Goal: Task Accomplishment & Management: Use online tool/utility

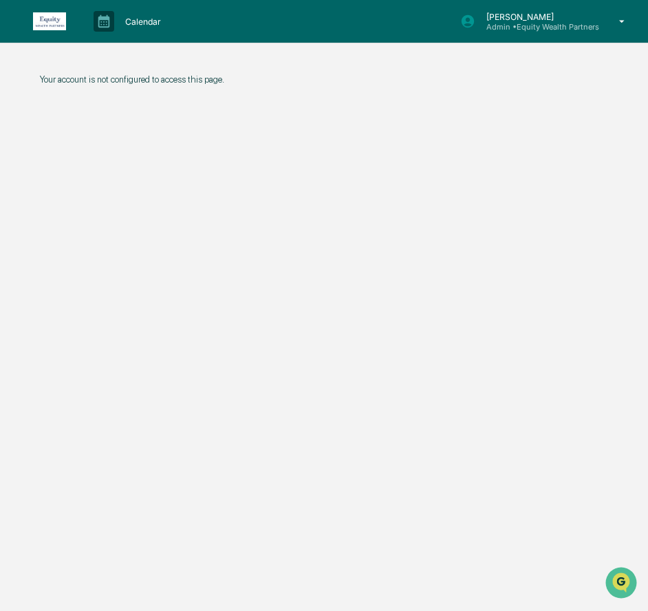
click at [559, 270] on div "Your account is not configured to access this page." at bounding box center [331, 370] width 625 height 611
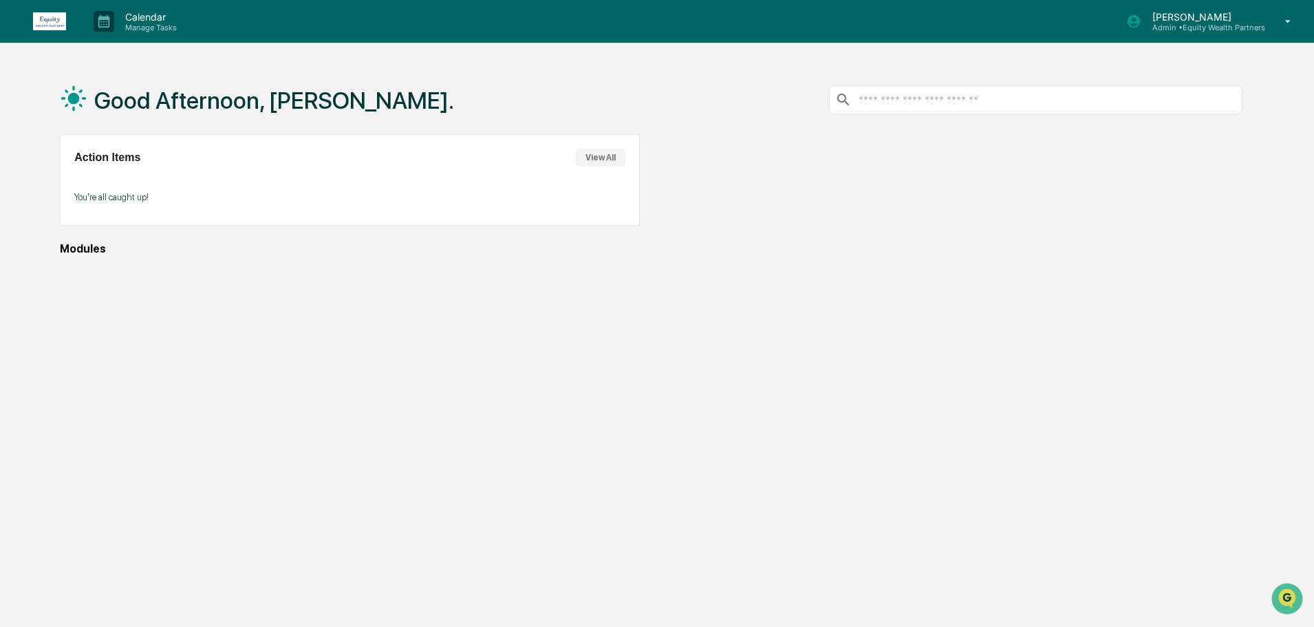
click at [1219, 16] on p "[PERSON_NAME]" at bounding box center [1203, 17] width 124 height 12
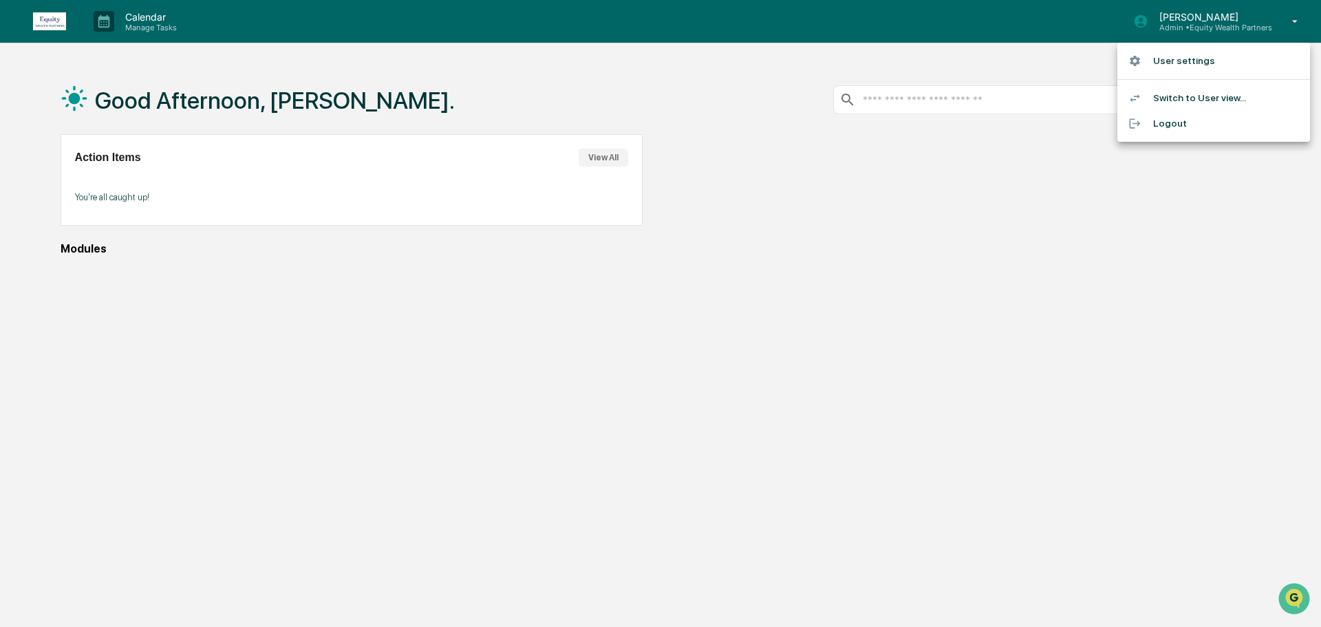
click at [1210, 102] on li "Switch to User view..." at bounding box center [1213, 97] width 193 height 25
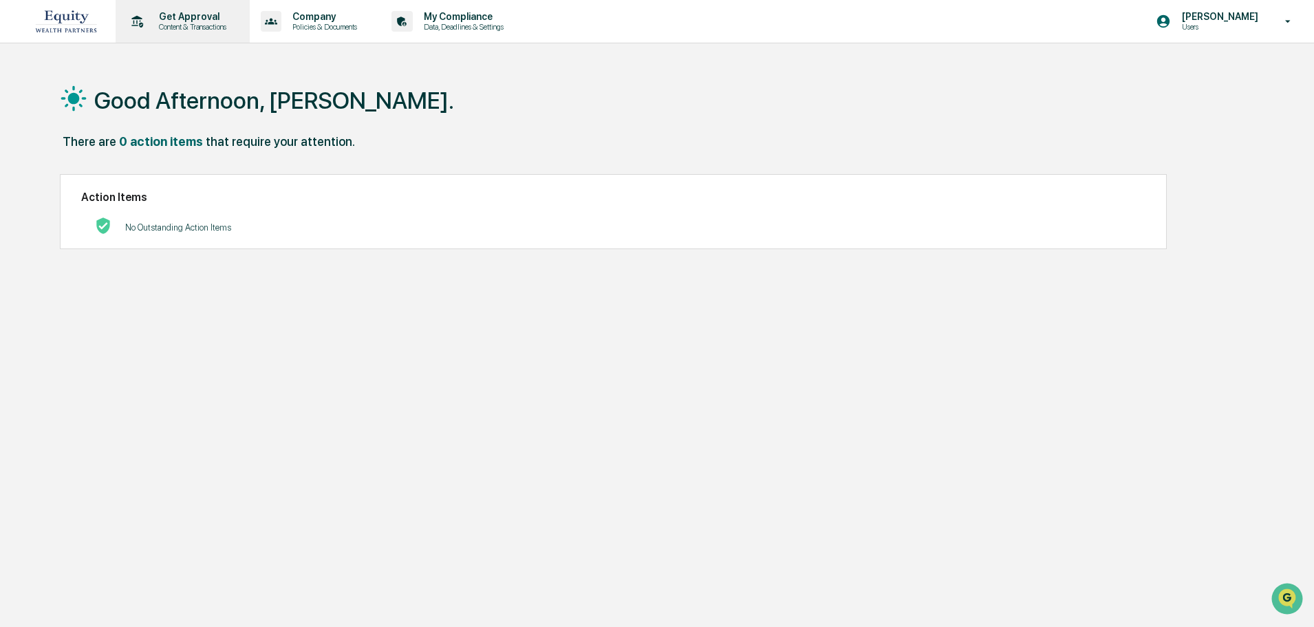
click at [193, 11] on p "Get Approval" at bounding box center [190, 16] width 85 height 11
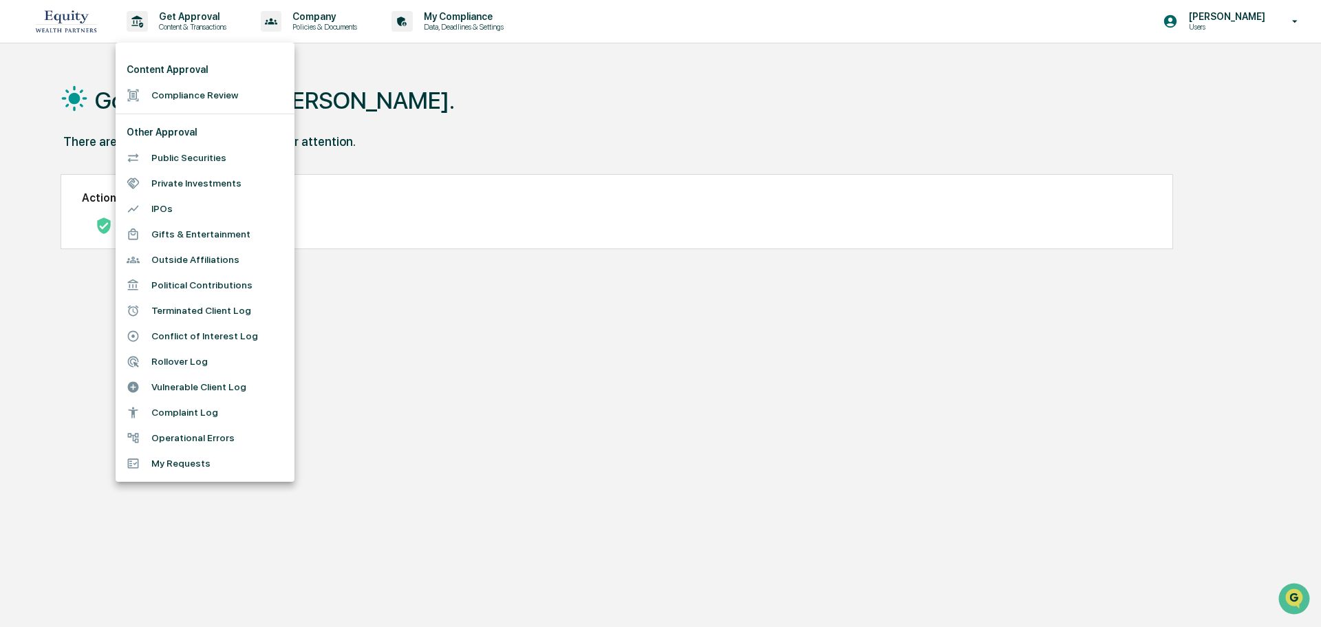
click at [226, 356] on li "Rollover Log" at bounding box center [205, 361] width 179 height 25
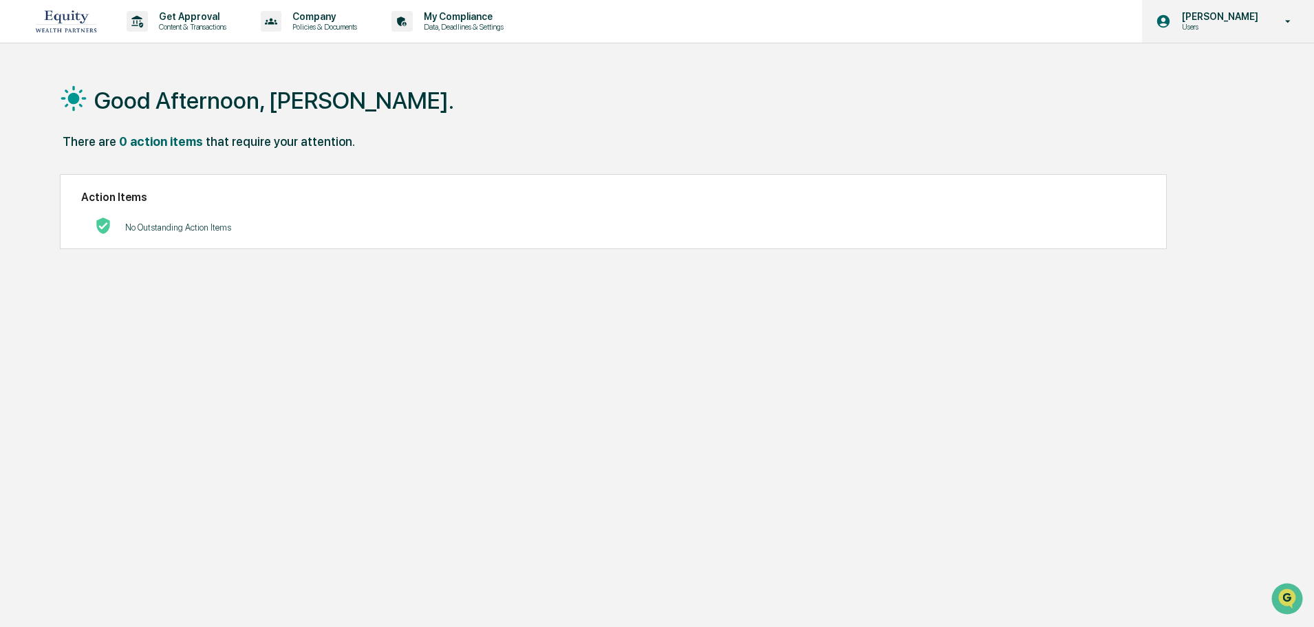
click at [1294, 17] on icon at bounding box center [1288, 21] width 24 height 13
click at [1294, 17] on div at bounding box center [660, 313] width 1321 height 627
click at [1224, 113] on div "Good Afternoon, [PERSON_NAME]." at bounding box center [651, 99] width 1183 height 69
